Goal: Task Accomplishment & Management: Use online tool/utility

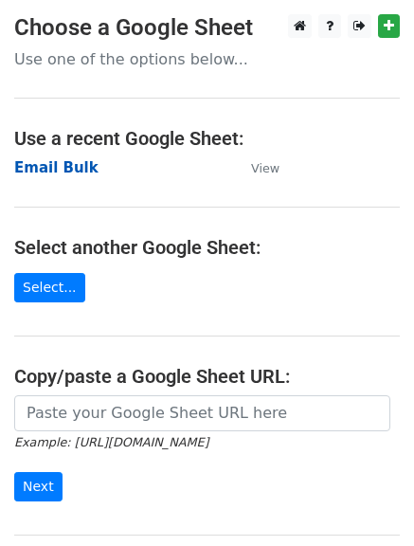
click at [62, 169] on strong "Email Bulk" at bounding box center [56, 167] width 84 height 17
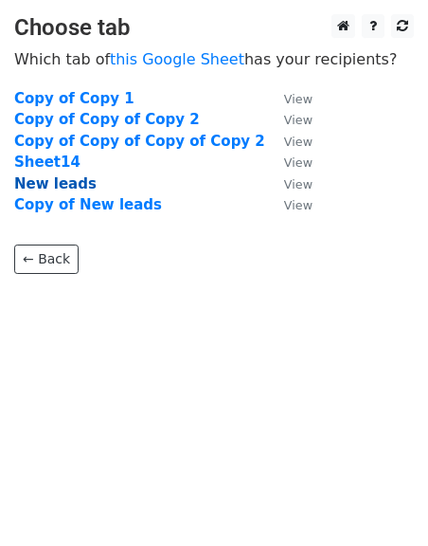
click at [66, 190] on strong "New leads" at bounding box center [55, 183] width 82 height 17
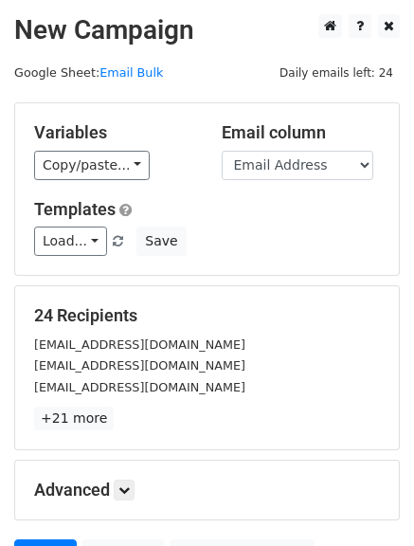
click at [128, 149] on div "Variables Copy/paste... {{First Name}} {{Email Address }}" at bounding box center [114, 151] width 188 height 58
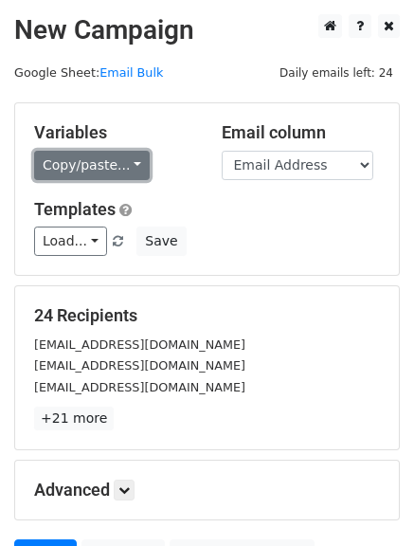
click at [126, 171] on link "Copy/paste..." at bounding box center [92, 165] width 116 height 29
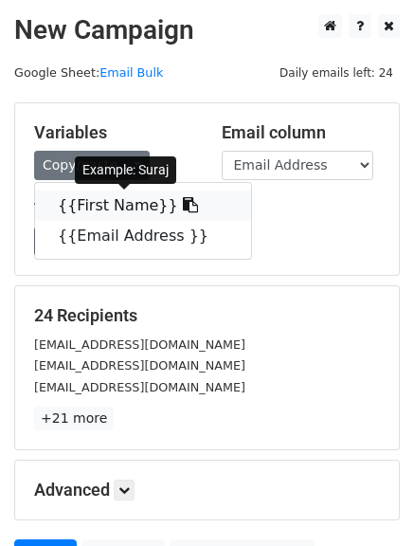
click at [125, 199] on link "{{First Name}}" at bounding box center [143, 205] width 216 height 30
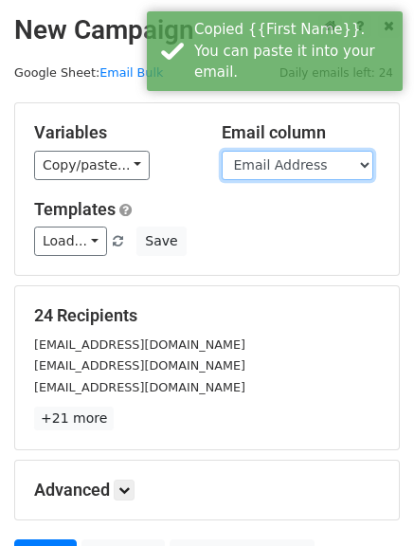
click at [292, 166] on select "First Name Email Address" at bounding box center [298, 165] width 152 height 29
click at [222, 151] on select "First Name Email Address" at bounding box center [298, 165] width 152 height 29
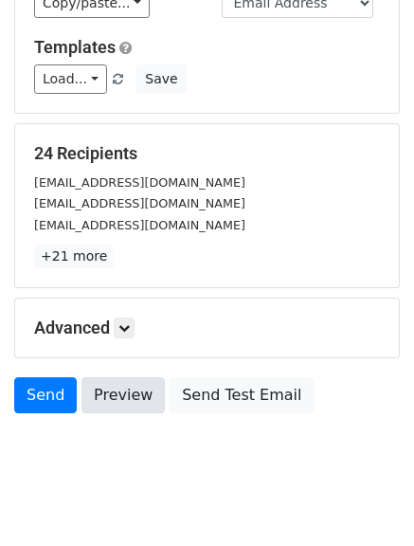
scroll to position [164, 0]
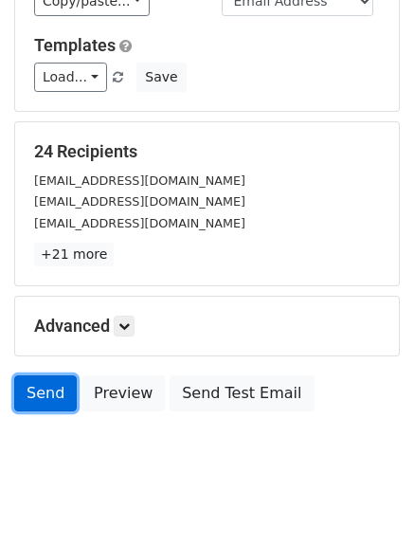
click at [64, 388] on link "Send" at bounding box center [45, 393] width 63 height 36
